Goal: Task Accomplishment & Management: Manage account settings

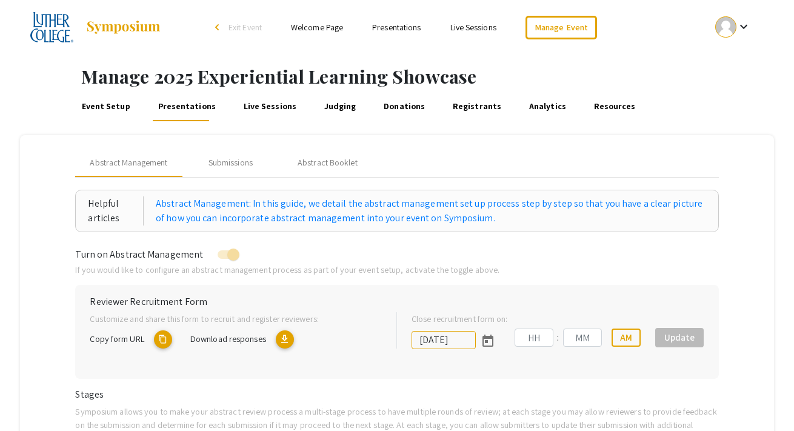
type input "[DATE]"
type input "11"
type input "59"
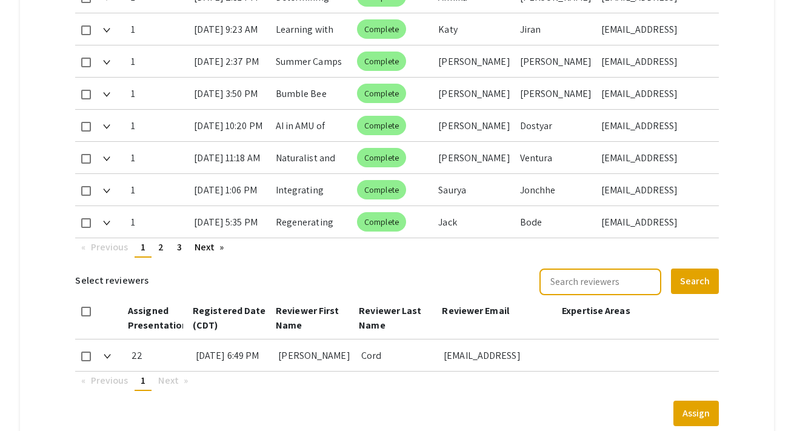
scroll to position [776, 0]
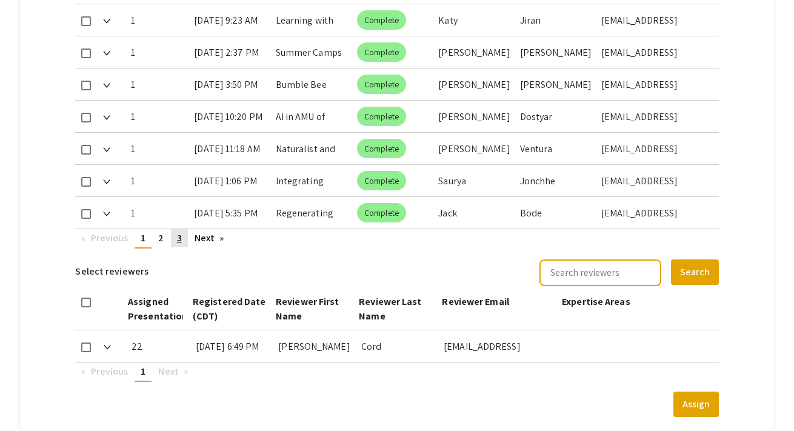
click at [179, 232] on span "3" at bounding box center [179, 238] width 5 height 13
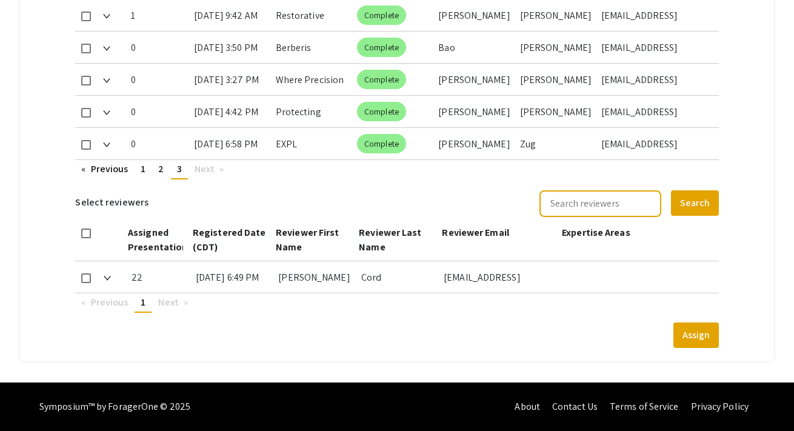
scroll to position [680, 0]
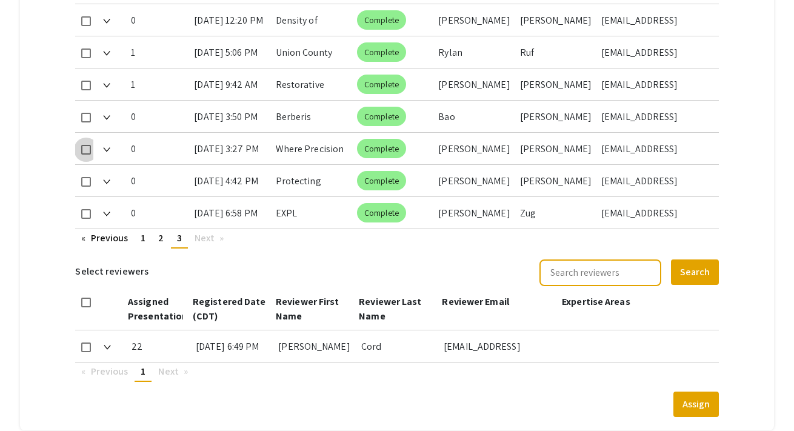
click at [90, 145] on span at bounding box center [86, 150] width 10 height 10
click at [86, 155] on input "checkbox" at bounding box center [85, 155] width 1 height 1
checkbox input "true"
click at [87, 165] on mat-checkbox at bounding box center [86, 181] width 10 height 32
click at [87, 172] on mat-checkbox at bounding box center [86, 181] width 10 height 32
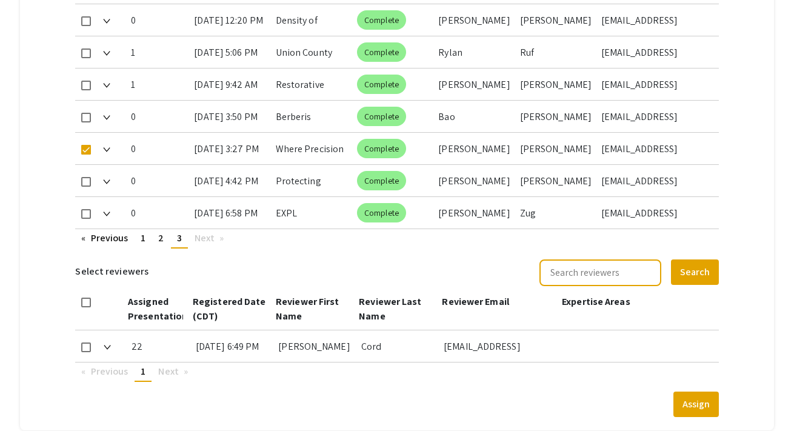
click at [85, 173] on mat-checkbox at bounding box center [86, 181] width 10 height 32
click at [85, 177] on span at bounding box center [86, 182] width 10 height 10
click at [85, 187] on input "checkbox" at bounding box center [85, 187] width 1 height 1
checkbox input "true"
click at [86, 209] on span at bounding box center [86, 214] width 10 height 10
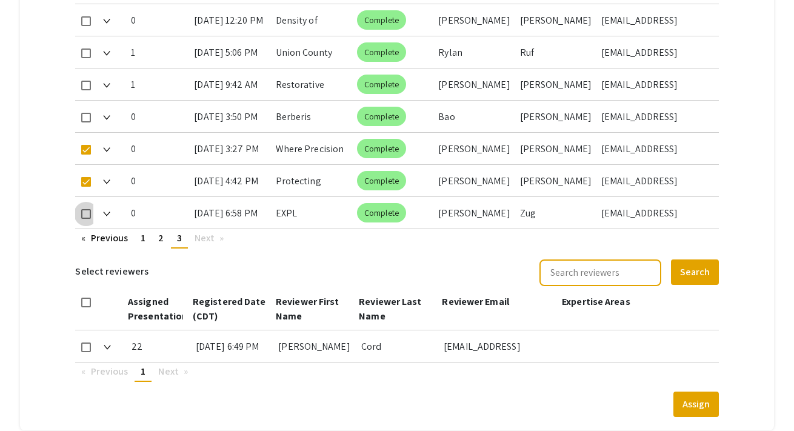
click at [86, 219] on input "checkbox" at bounding box center [85, 219] width 1 height 1
checkbox input "true"
click at [86, 342] on span at bounding box center [86, 347] width 10 height 10
click at [86, 352] on input "checkbox" at bounding box center [85, 352] width 1 height 1
checkbox input "true"
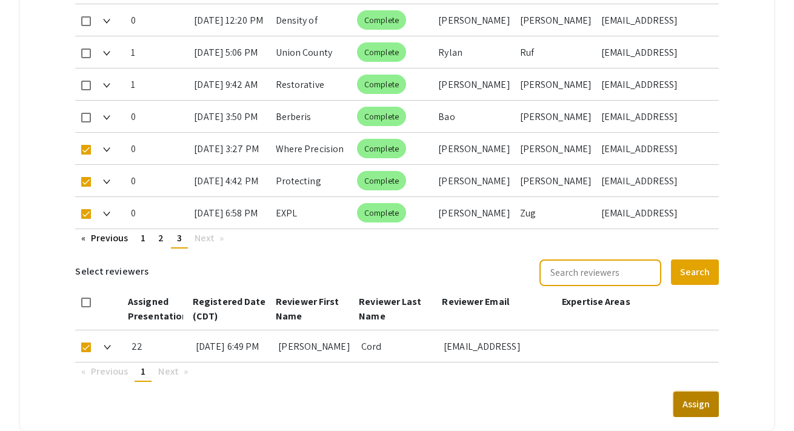
click at [701, 392] on button "Assign" at bounding box center [695, 404] width 45 height 25
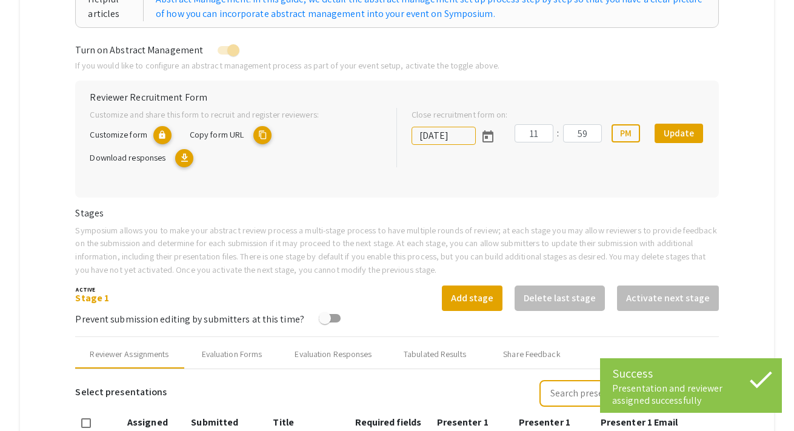
scroll to position [243, 0]
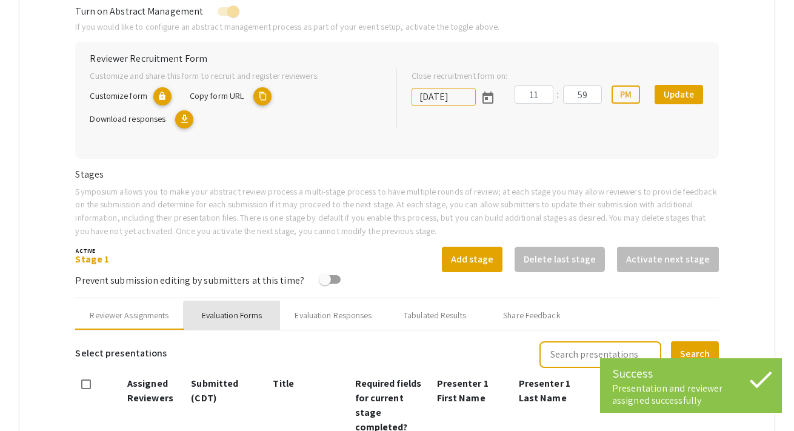
click at [258, 319] on div "Evaluation Forms" at bounding box center [232, 315] width 61 height 13
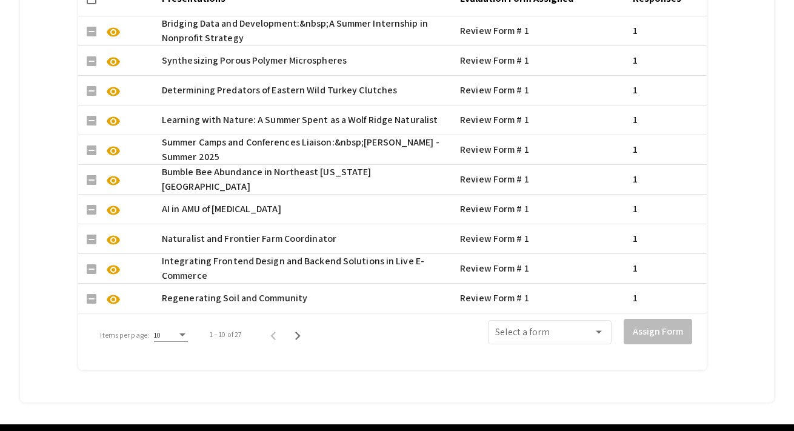
scroll to position [988, 0]
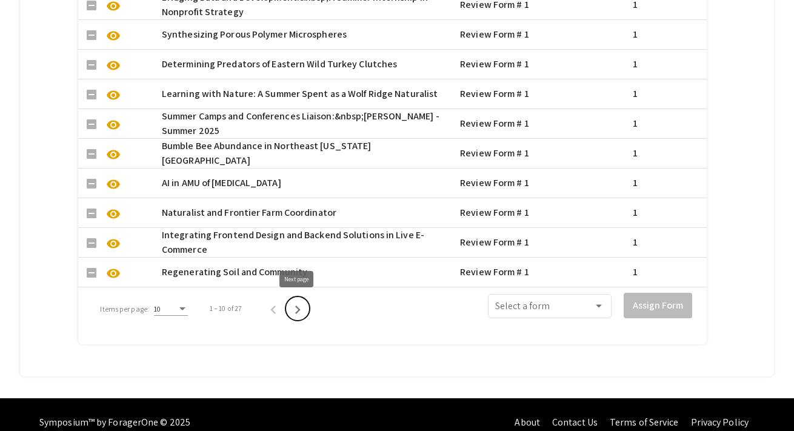
click at [293, 311] on icon "Next page" at bounding box center [297, 309] width 17 height 17
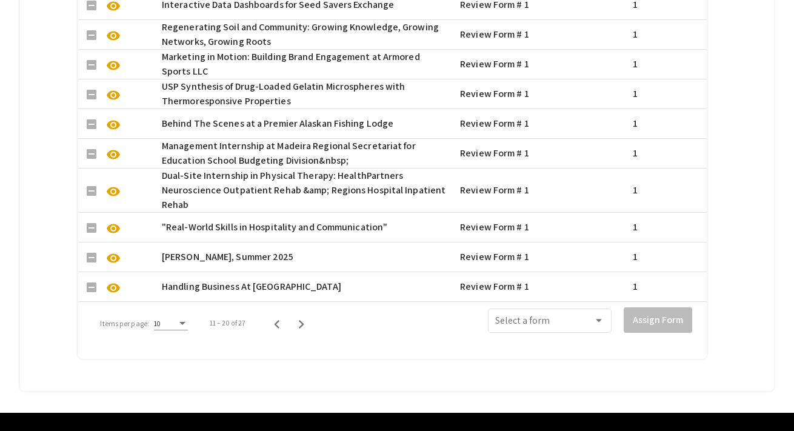
click at [293, 311] on div "11 – 20 of 27" at bounding box center [254, 323] width 118 height 24
click at [295, 319] on icon "Next page" at bounding box center [301, 324] width 17 height 17
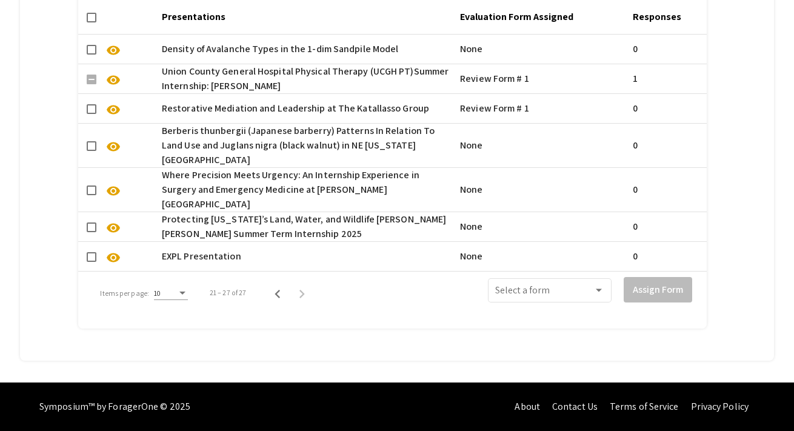
scroll to position [914, 0]
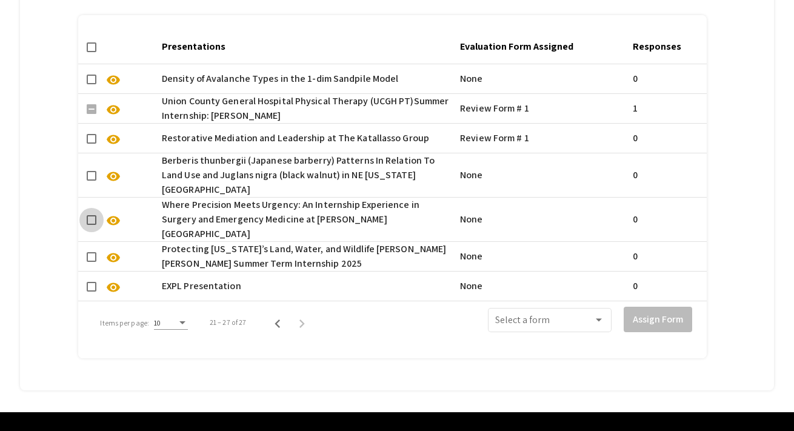
click at [91, 215] on span at bounding box center [92, 220] width 10 height 10
click at [91, 225] on input "checkbox" at bounding box center [91, 225] width 1 height 1
checkbox input "true"
click at [90, 252] on span at bounding box center [92, 257] width 10 height 10
click at [91, 262] on input "checkbox" at bounding box center [91, 262] width 1 height 1
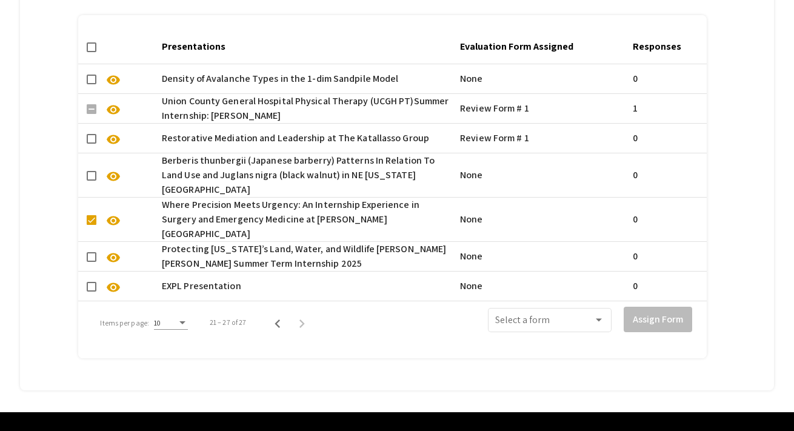
checkbox input "true"
click at [91, 282] on span at bounding box center [92, 287] width 10 height 10
click at [91, 292] on input "checkbox" at bounding box center [91, 292] width 1 height 1
checkbox input "true"
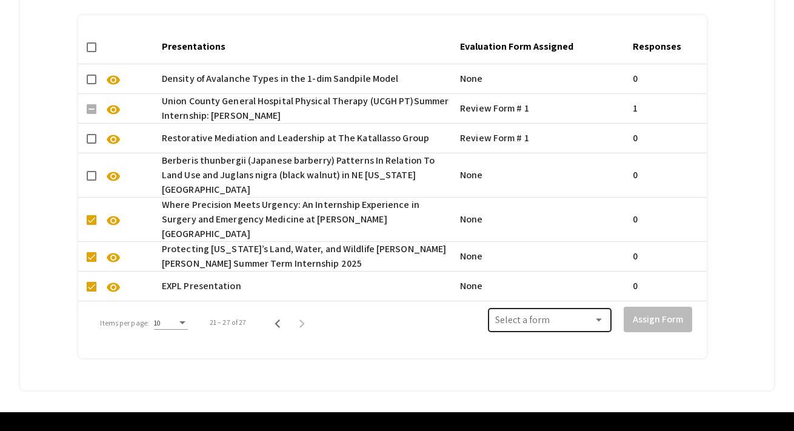
click at [525, 318] on span at bounding box center [544, 323] width 98 height 11
click at [523, 322] on span "Review Form # 1" at bounding box center [549, 322] width 109 height 29
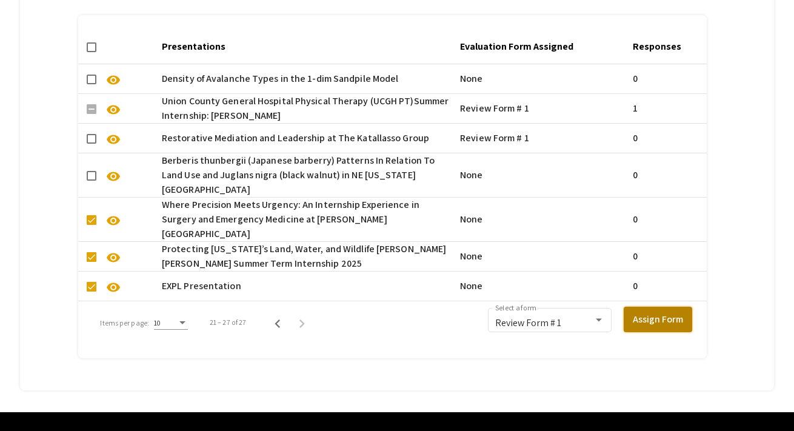
click at [635, 307] on button "Assign Form" at bounding box center [658, 319] width 68 height 25
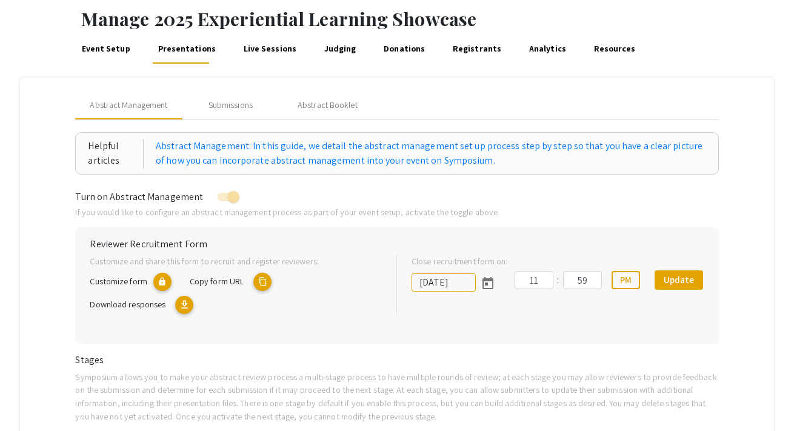
scroll to position [0, 0]
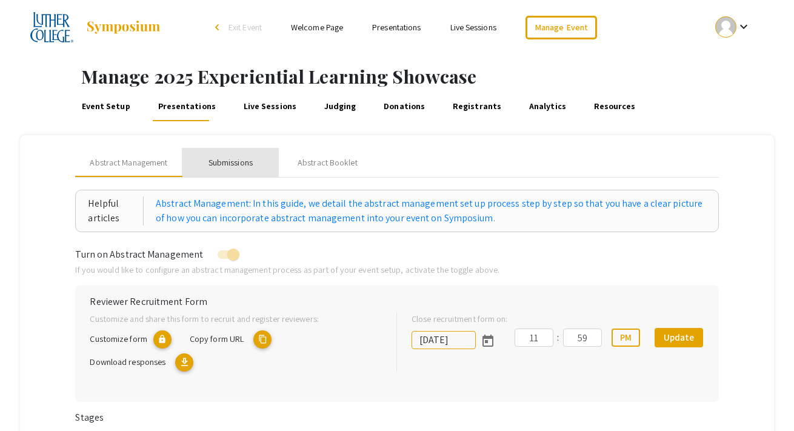
click at [248, 164] on div "Submissions" at bounding box center [230, 162] width 44 height 13
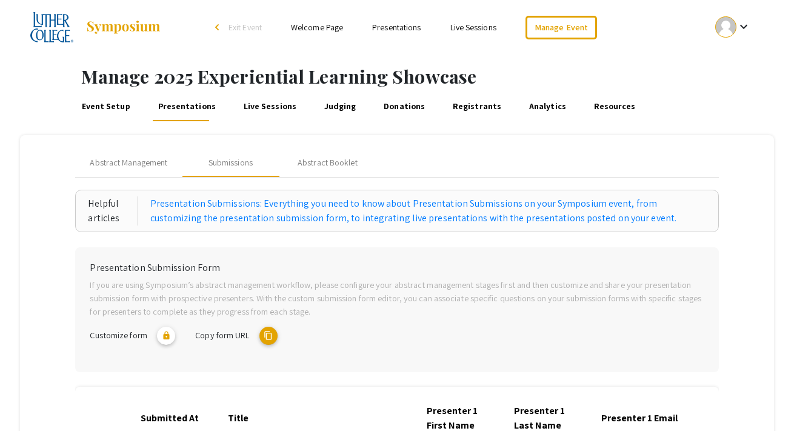
click at [120, 108] on link "Event Setup" at bounding box center [105, 106] width 53 height 29
